Goal: Find specific page/section: Find specific page/section

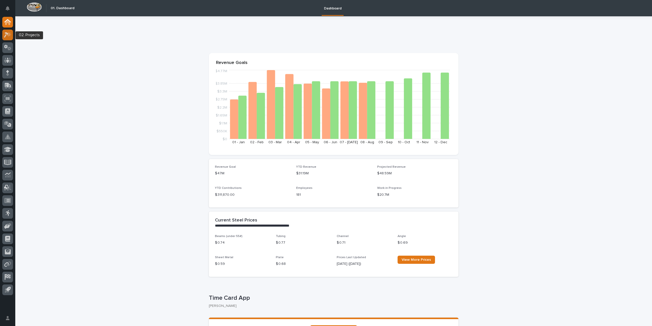
click at [8, 35] on icon at bounding box center [6, 35] width 5 height 6
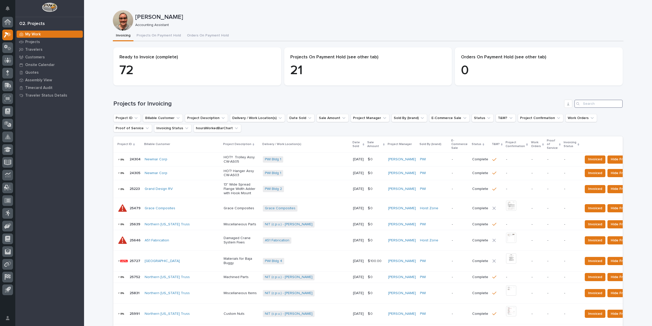
click at [585, 104] on input "Search" at bounding box center [599, 104] width 48 height 8
type input "27183"
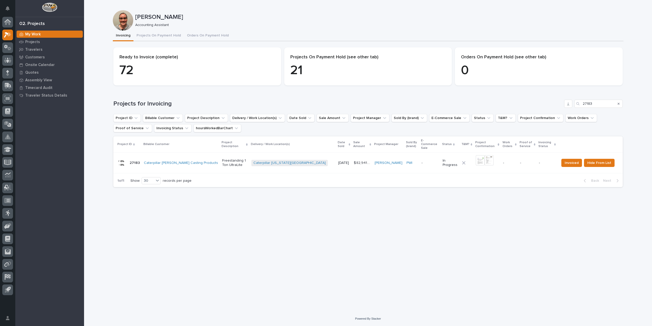
click at [422, 161] on p "-" at bounding box center [430, 163] width 17 height 4
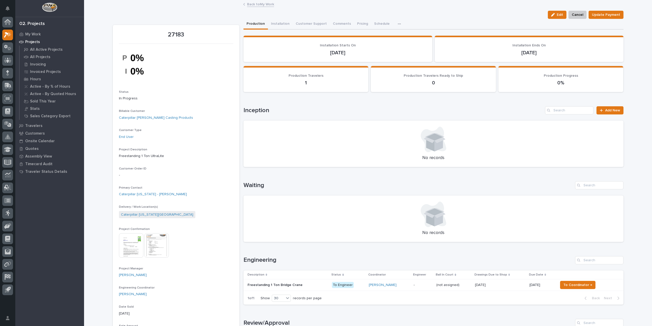
click at [398, 24] on icon "button" at bounding box center [399, 24] width 3 height 4
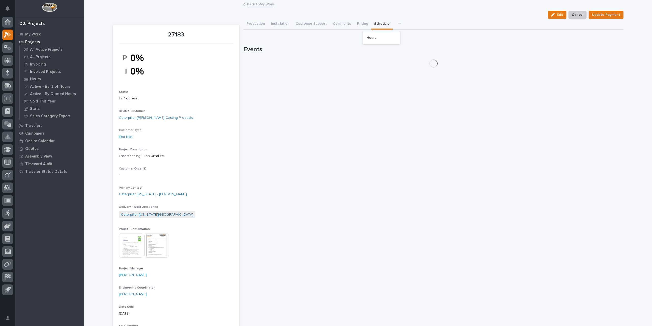
click at [371, 23] on button "Schedule" at bounding box center [382, 24] width 22 height 11
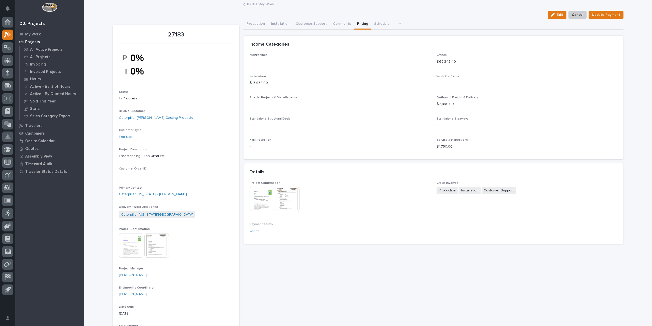
click at [357, 23] on button "Pricing" at bounding box center [362, 24] width 17 height 11
click at [335, 24] on button "Comments" at bounding box center [342, 24] width 24 height 11
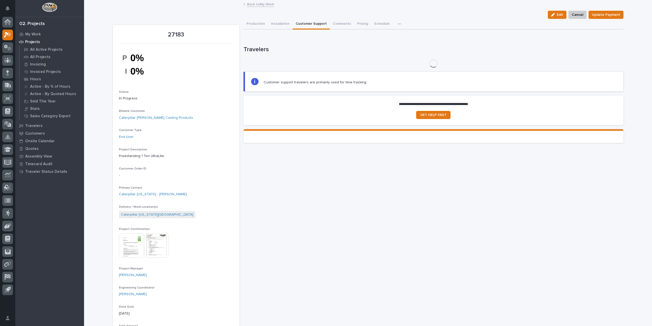
click at [319, 24] on button "Customer Support" at bounding box center [311, 24] width 37 height 11
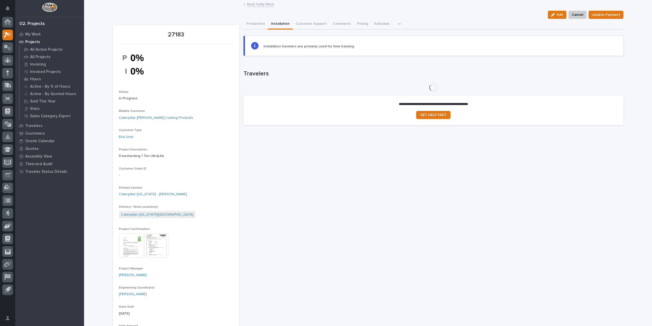
click at [273, 23] on button "Installation" at bounding box center [280, 24] width 25 height 11
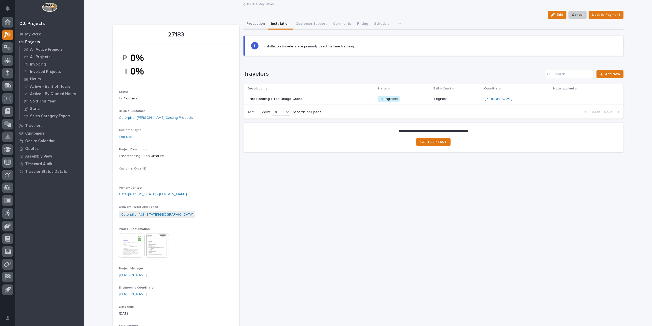
click at [260, 24] on button "Production" at bounding box center [256, 24] width 24 height 11
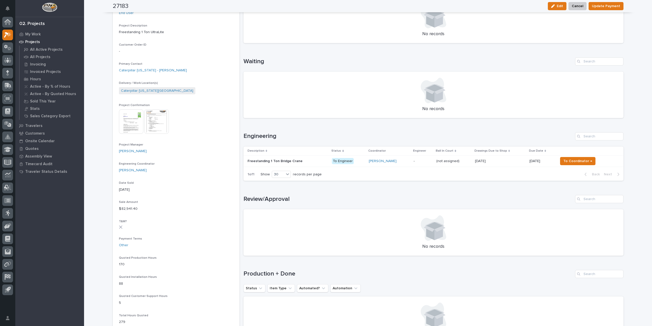
scroll to position [127, 0]
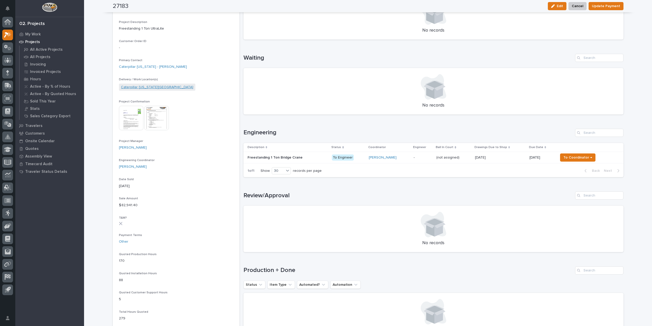
click at [150, 86] on link "Caterpillar [US_STATE][GEOGRAPHIC_DATA]" at bounding box center [157, 87] width 72 height 5
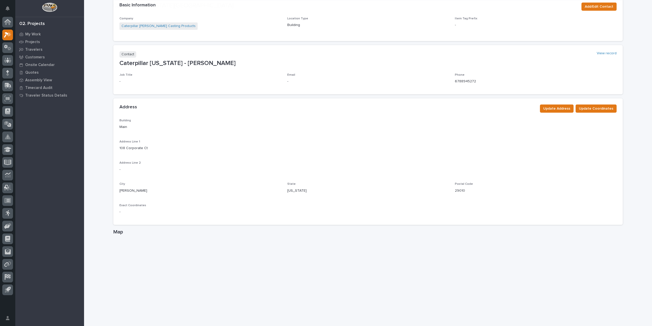
scroll to position [127, 0]
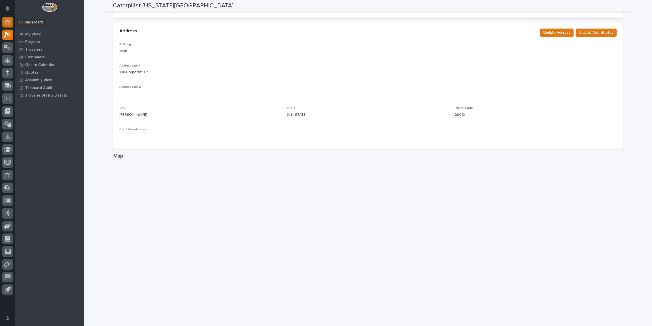
click at [13, 20] on link at bounding box center [7, 22] width 11 height 11
